Goal: Task Accomplishment & Management: Complete application form

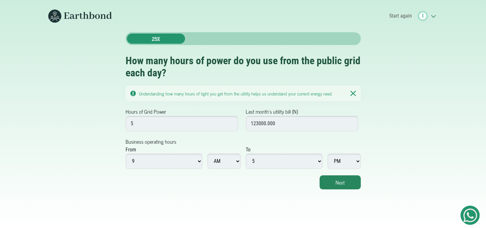
click at [333, 183] on button "Next" at bounding box center [339, 182] width 41 height 14
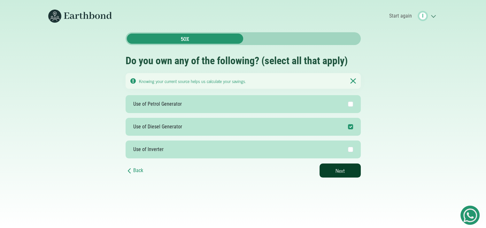
click at [340, 171] on button "Next" at bounding box center [339, 170] width 41 height 14
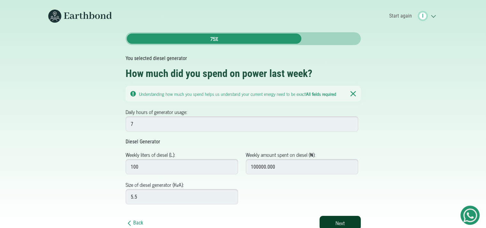
click at [335, 219] on button "Next" at bounding box center [339, 223] width 41 height 14
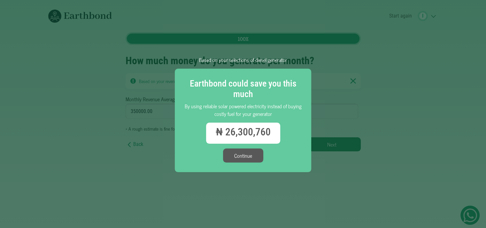
scroll to position [5, 0]
click at [253, 155] on button "Continue" at bounding box center [243, 155] width 40 height 14
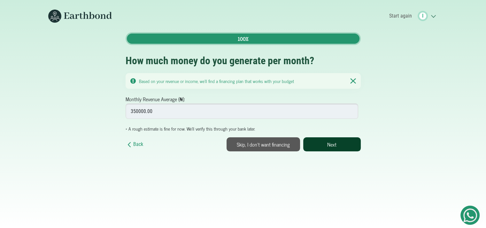
click at [326, 140] on button "Next" at bounding box center [331, 144] width 57 height 14
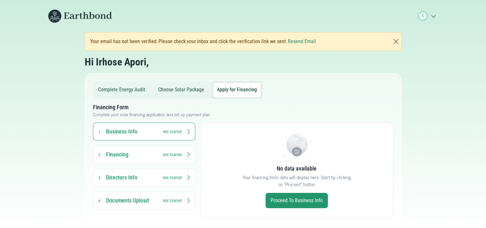
scroll to position [8, 0]
